Goal: Check status: Check status

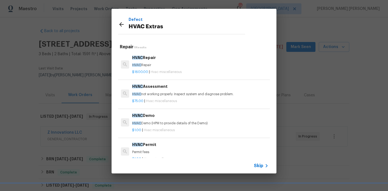
scroll to position [221, 0]
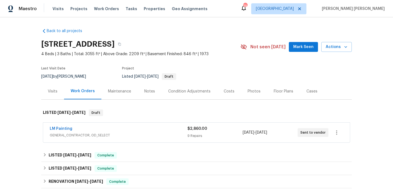
scroll to position [20, 0]
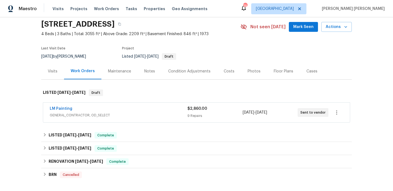
click at [148, 73] on div "Notes" at bounding box center [149, 72] width 11 height 6
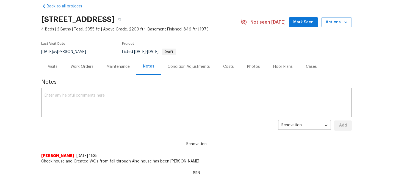
scroll to position [31, 0]
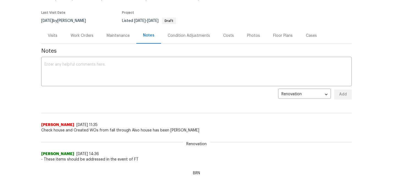
click at [84, 38] on div "Work Orders" at bounding box center [82, 36] width 23 height 6
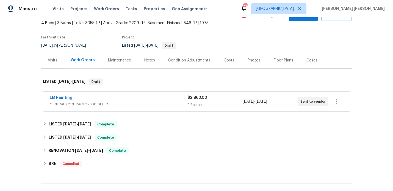
click at [63, 100] on span "LM Painting" at bounding box center [61, 98] width 23 height 6
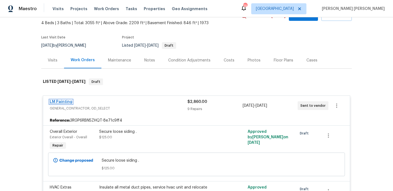
click at [66, 101] on link "LM Painting" at bounding box center [61, 102] width 23 height 4
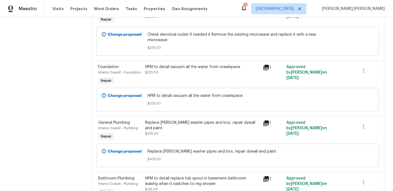
scroll to position [217, 0]
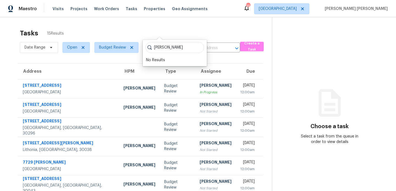
scroll to position [17, 0]
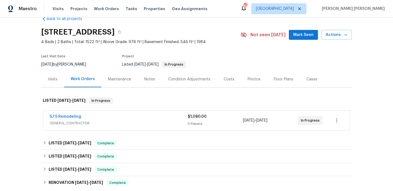
scroll to position [16, 0]
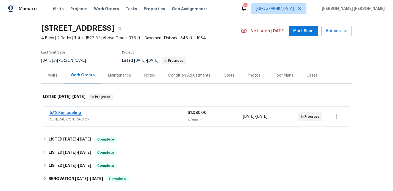
click at [61, 112] on link "5J’S Remodeling" at bounding box center [65, 113] width 31 height 4
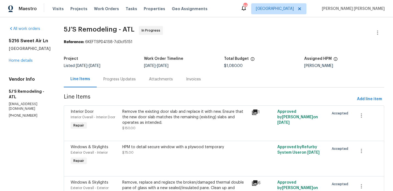
click at [124, 78] on div "Progress Updates" at bounding box center [119, 80] width 32 height 6
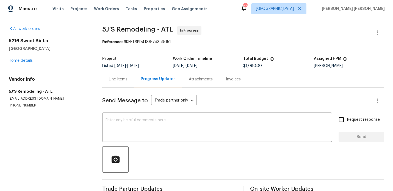
scroll to position [40, 0]
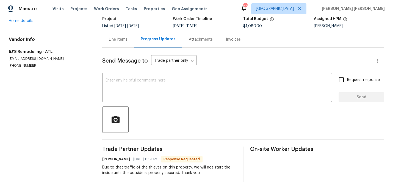
click at [118, 43] on div "Line Items" at bounding box center [118, 39] width 32 height 16
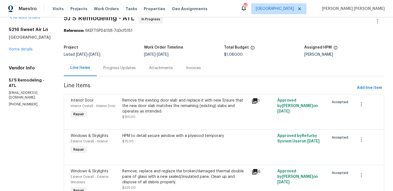
scroll to position [3, 0]
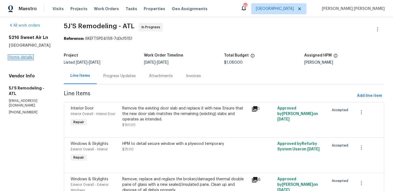
click at [24, 59] on link "Home details" at bounding box center [21, 58] width 24 height 4
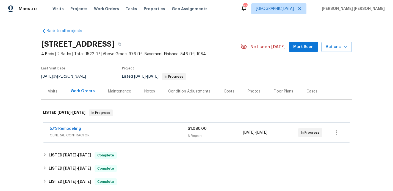
click at [150, 93] on div "Notes" at bounding box center [149, 92] width 11 height 6
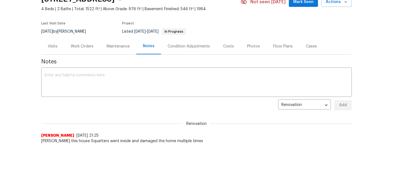
scroll to position [46, 0]
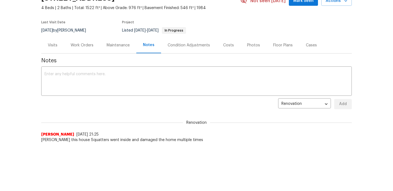
click at [82, 45] on div "Work Orders" at bounding box center [82, 46] width 23 height 6
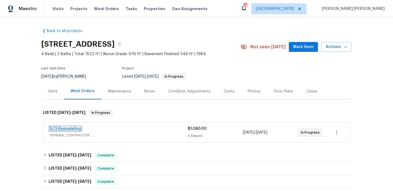
click at [68, 128] on link "5J’S Remodeling" at bounding box center [65, 129] width 31 height 4
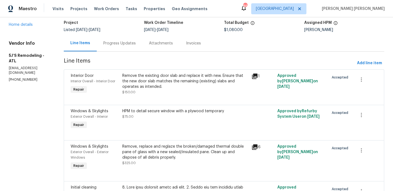
click at [118, 46] on div "Progress Updates" at bounding box center [119, 44] width 32 height 6
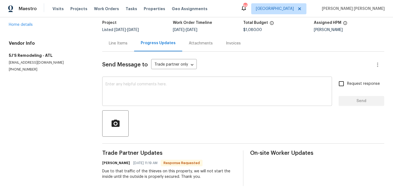
scroll to position [40, 0]
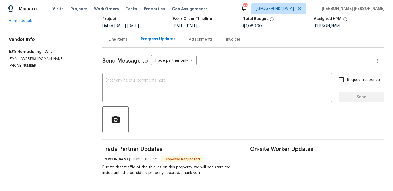
click at [119, 39] on div "Line Items" at bounding box center [118, 40] width 19 height 6
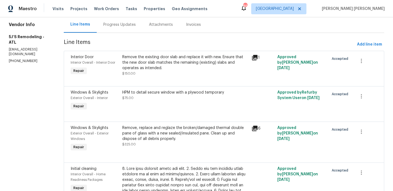
scroll to position [55, 0]
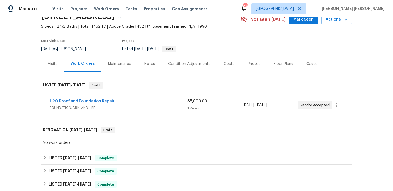
scroll to position [34, 0]
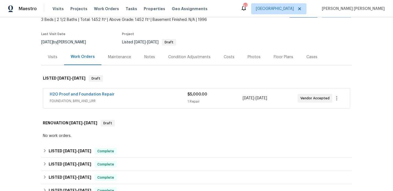
click at [128, 99] on span "FOUNDATION, BRN_AND_LRR" at bounding box center [119, 101] width 138 height 6
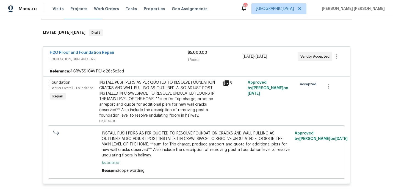
scroll to position [81, 0]
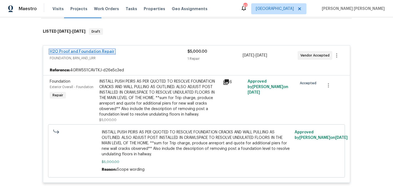
click at [74, 52] on link "H2O Proof and Foundation Repair" at bounding box center [82, 52] width 65 height 4
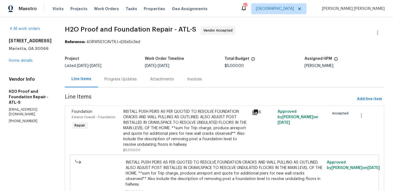
click at [99, 76] on div "Progress Updates" at bounding box center [121, 79] width 46 height 16
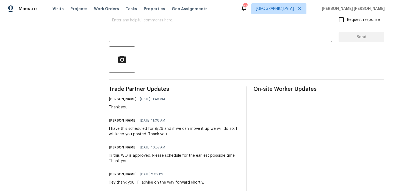
scroll to position [101, 0]
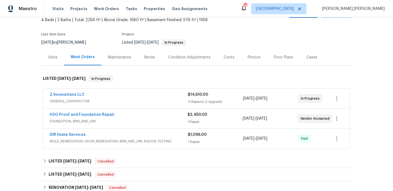
scroll to position [54, 0]
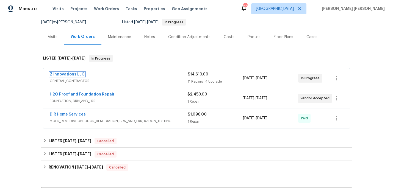
click at [72, 75] on link "Z Innovations LLC" at bounding box center [67, 75] width 35 height 4
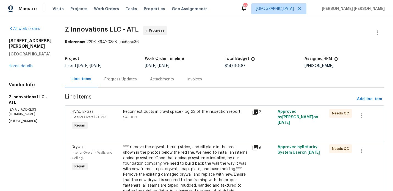
click at [127, 81] on div "Progress Updates" at bounding box center [121, 80] width 32 height 6
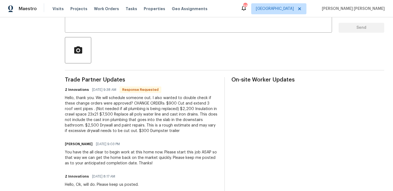
scroll to position [110, 0]
